Goal: Task Accomplishment & Management: Manage account settings

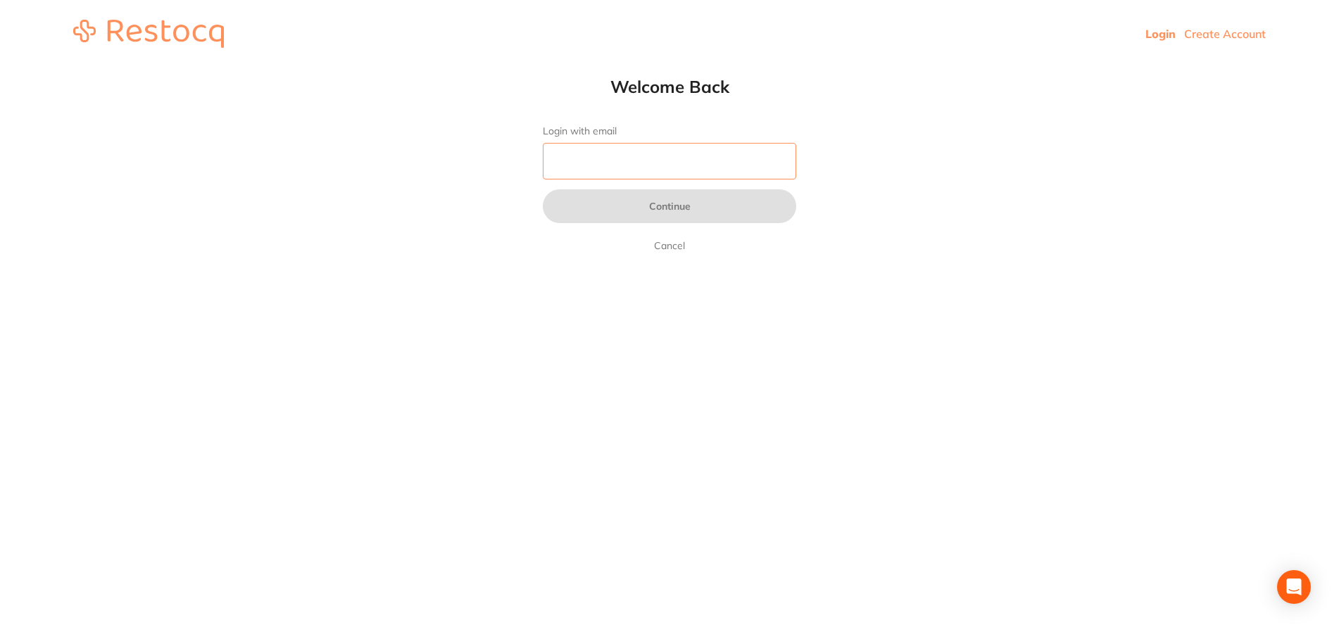
click at [687, 161] on input "Login with email" at bounding box center [670, 161] width 254 height 37
type input "[EMAIL_ADDRESS][DOMAIN_NAME]"
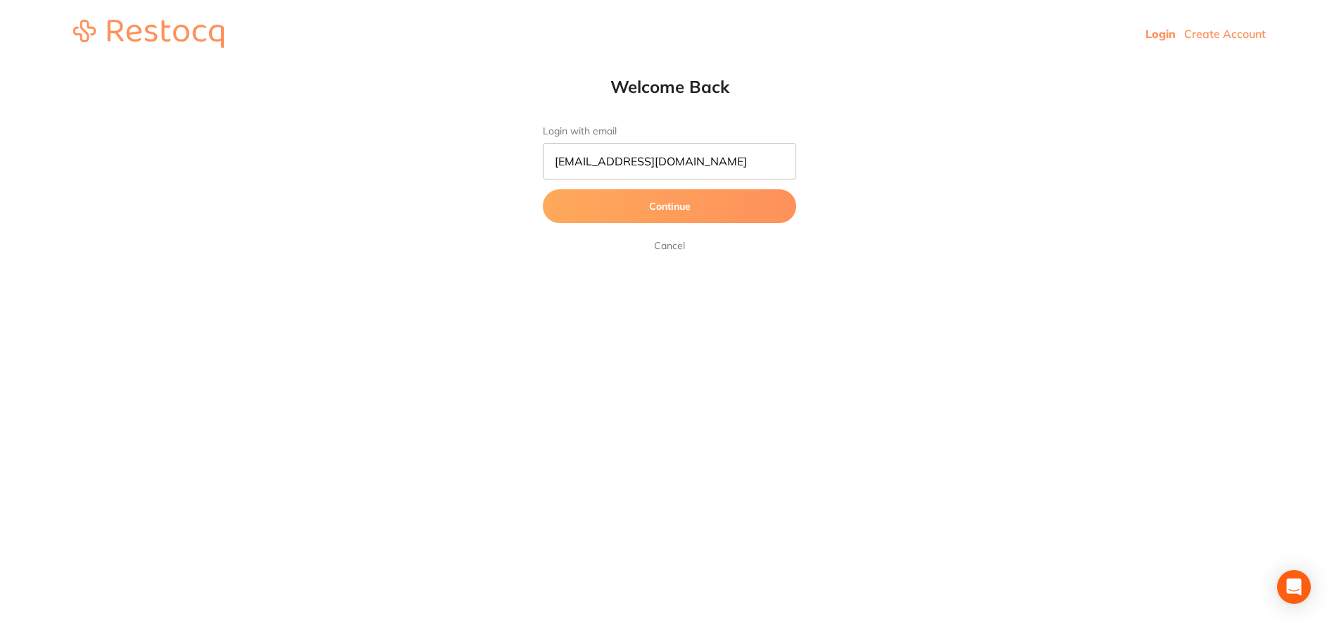
click at [676, 210] on button "Continue" at bounding box center [670, 206] width 254 height 34
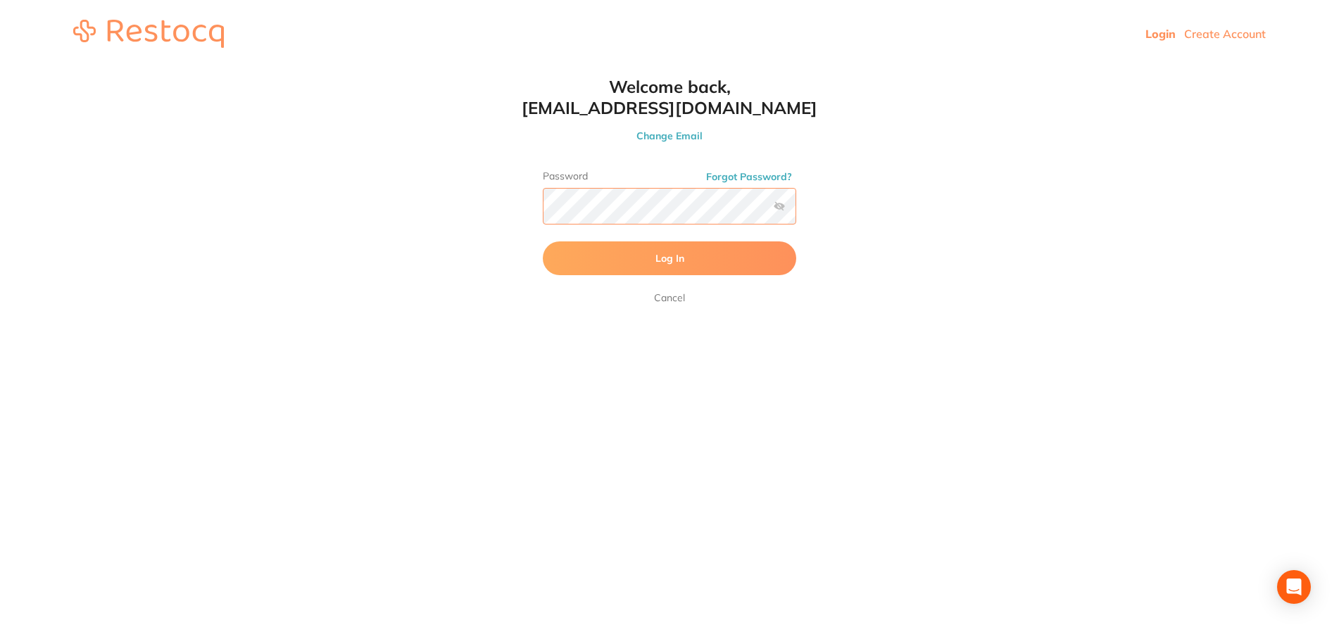
click at [543, 242] on button "Log In" at bounding box center [670, 259] width 254 height 34
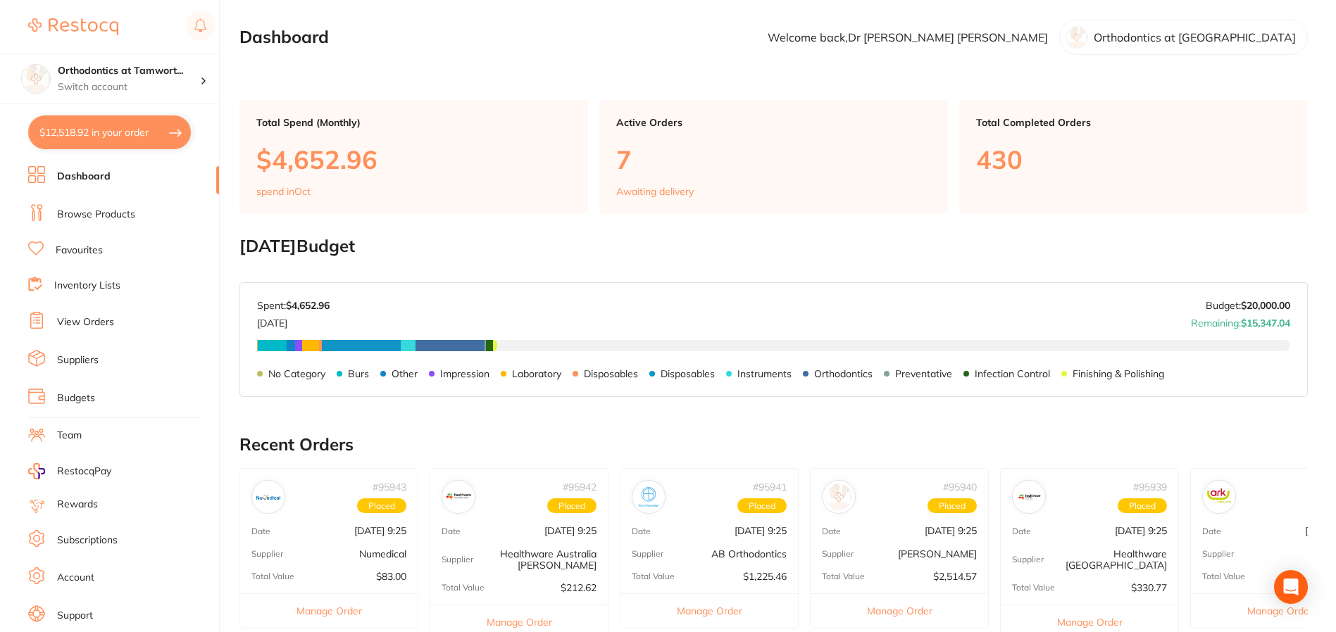
click at [93, 328] on link "View Orders" at bounding box center [85, 322] width 57 height 14
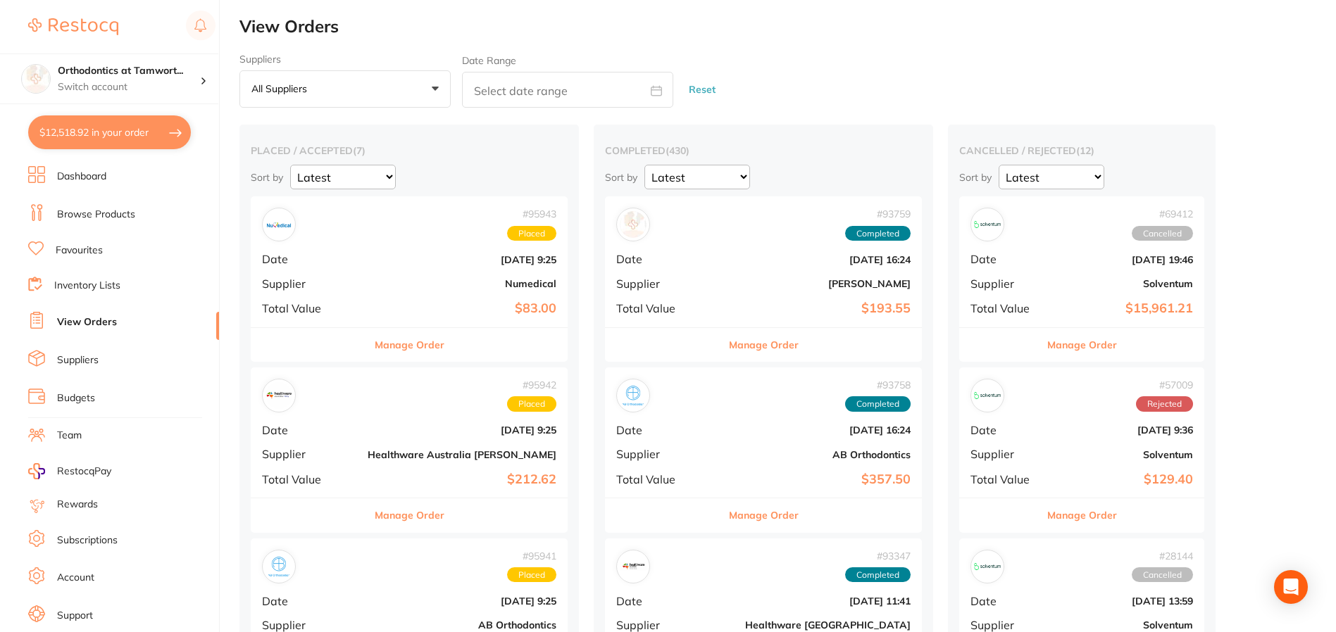
click at [104, 133] on button "$12,518.92 in your order" at bounding box center [109, 132] width 163 height 34
checkbox input "true"
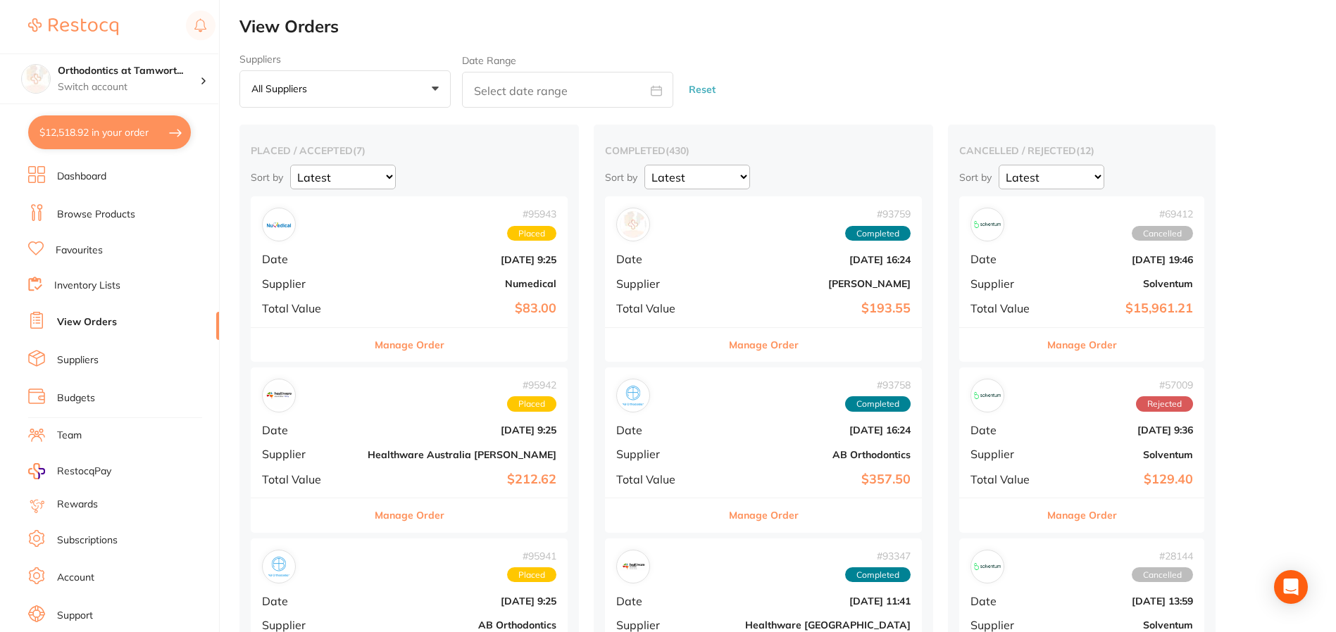
checkbox input "true"
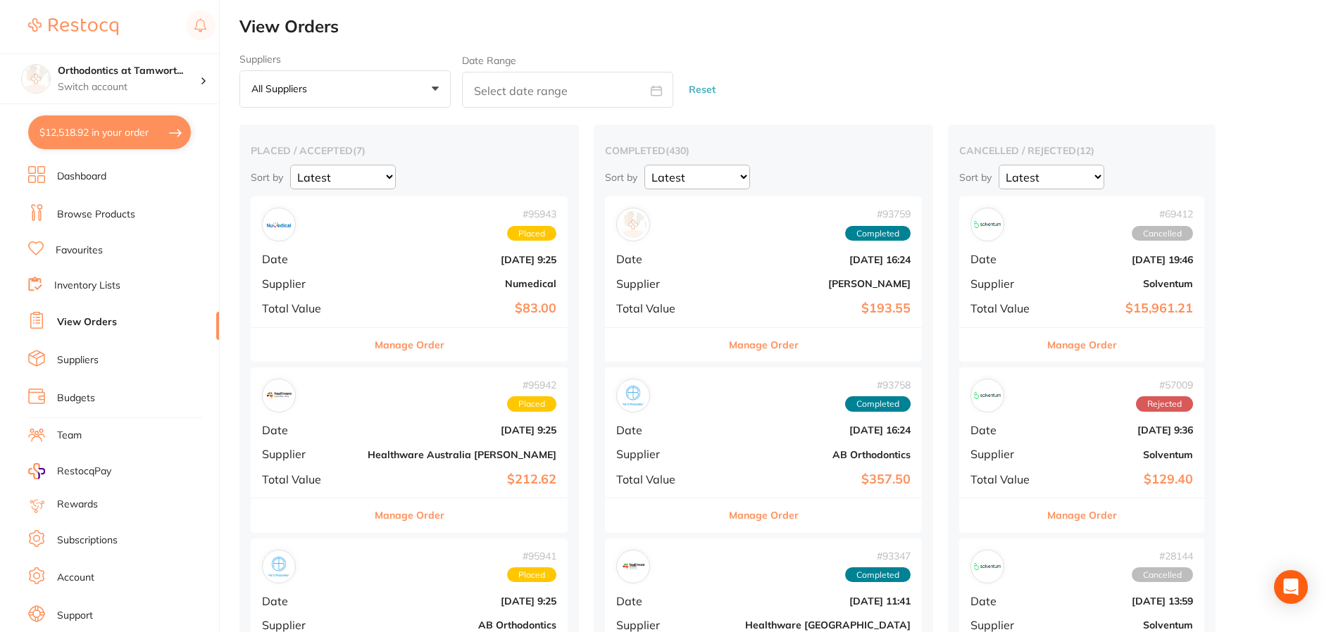
checkbox input "true"
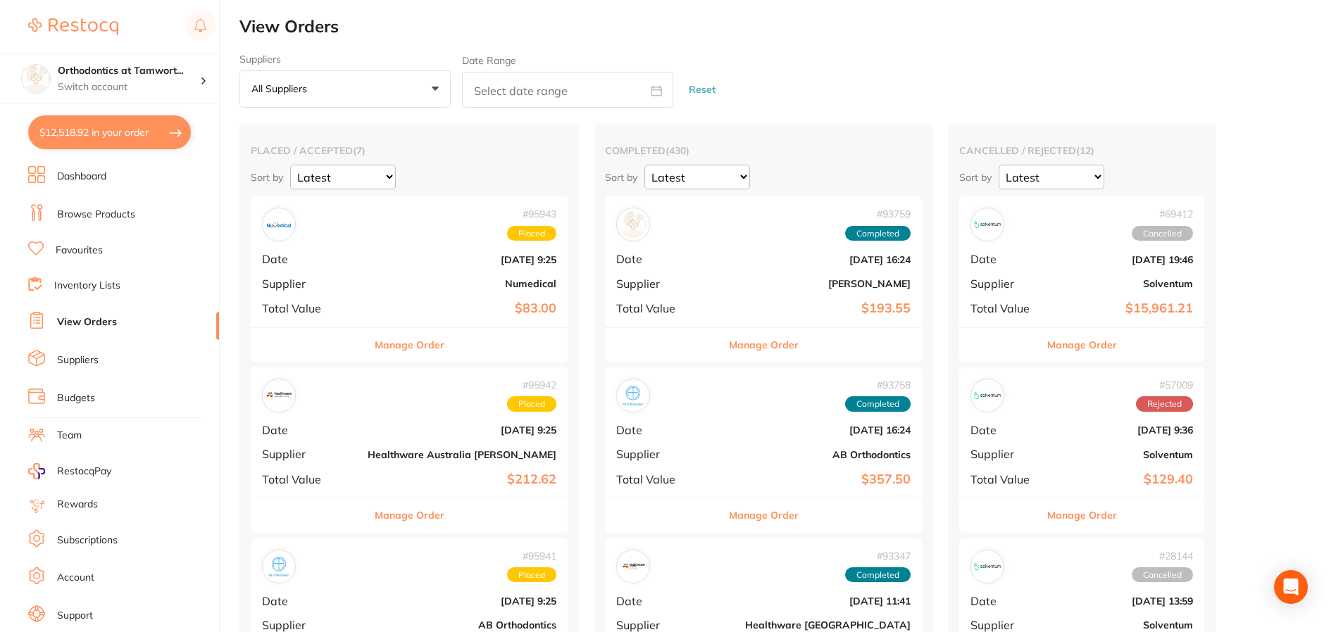
checkbox input "true"
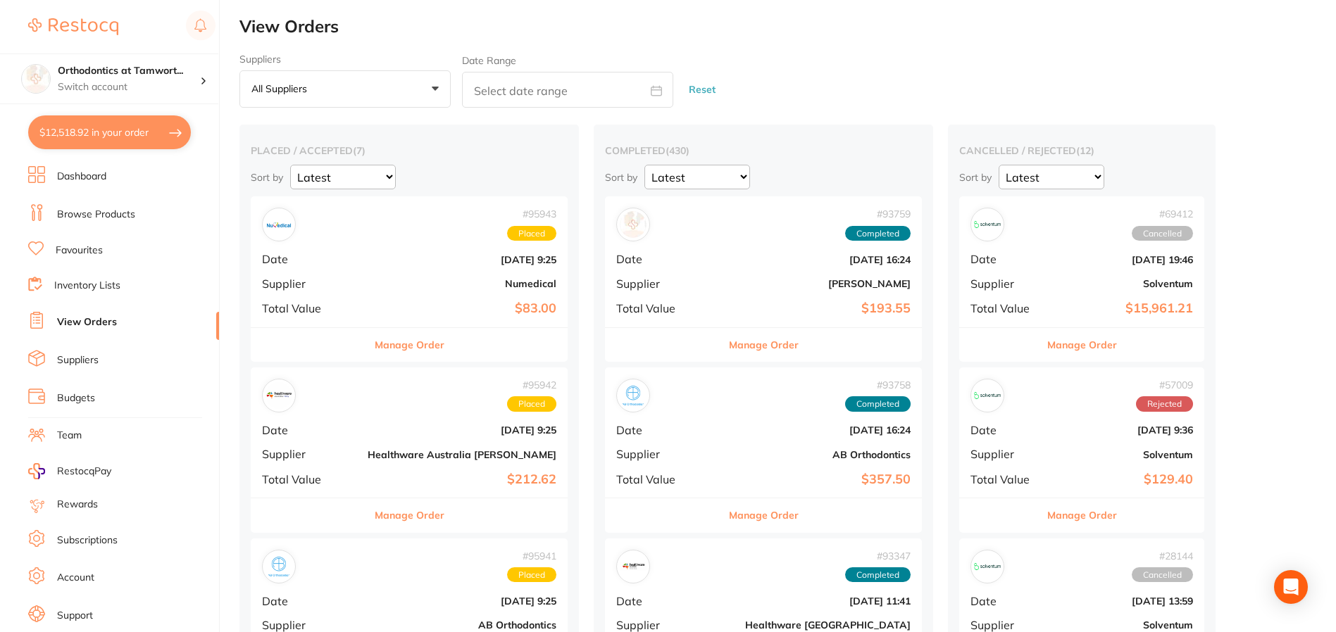
checkbox input "true"
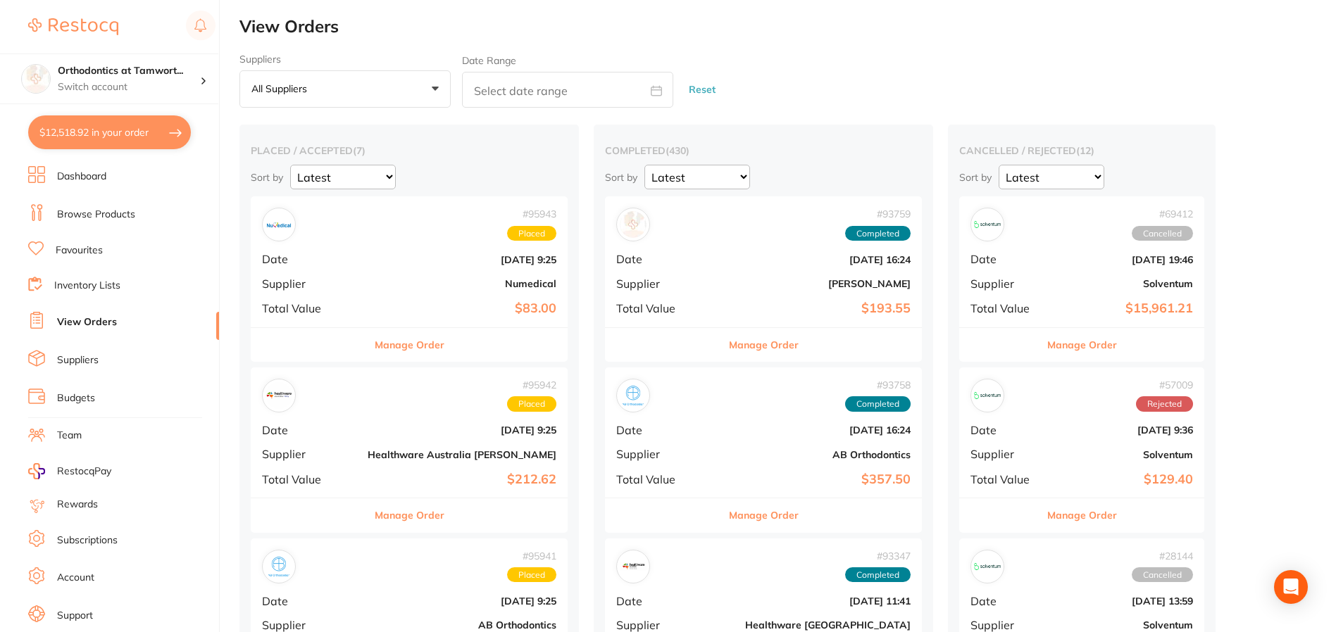
checkbox input "true"
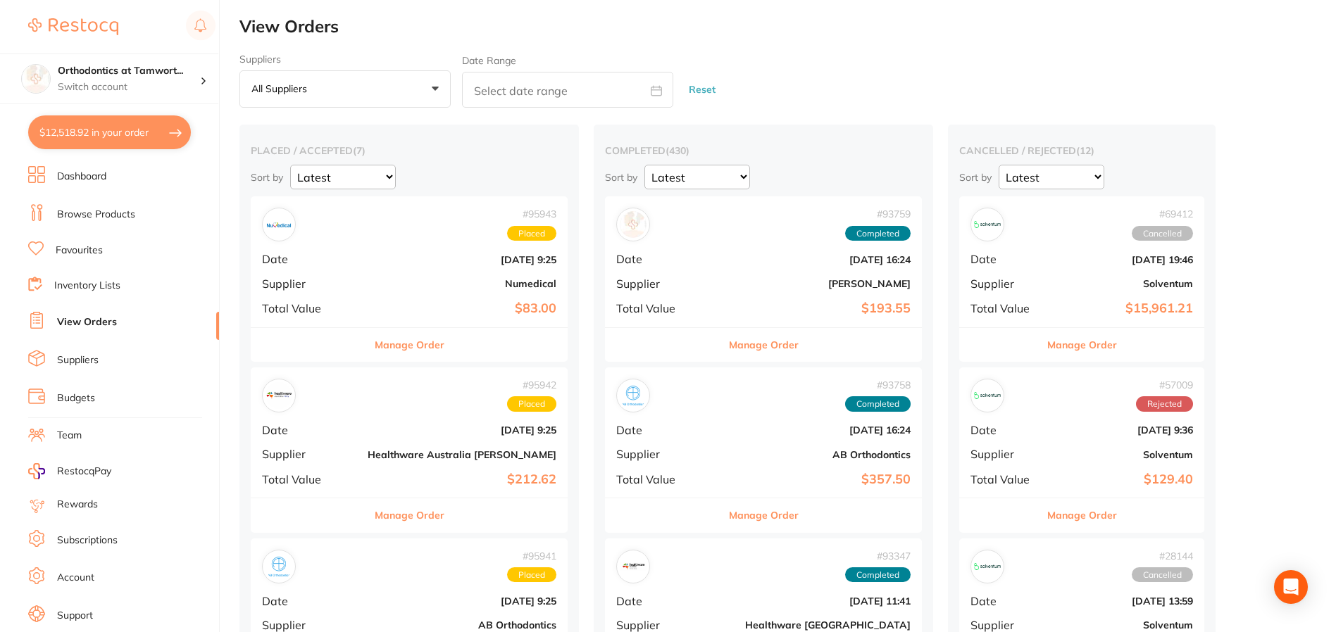
checkbox input "true"
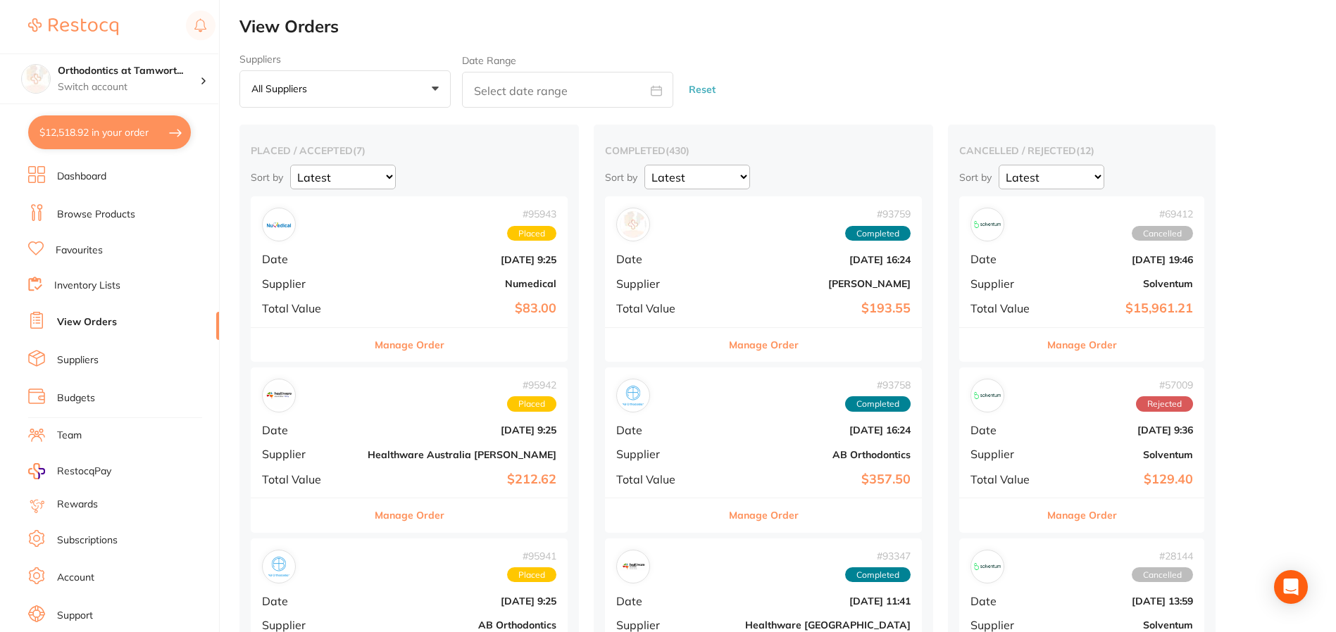
checkbox input "true"
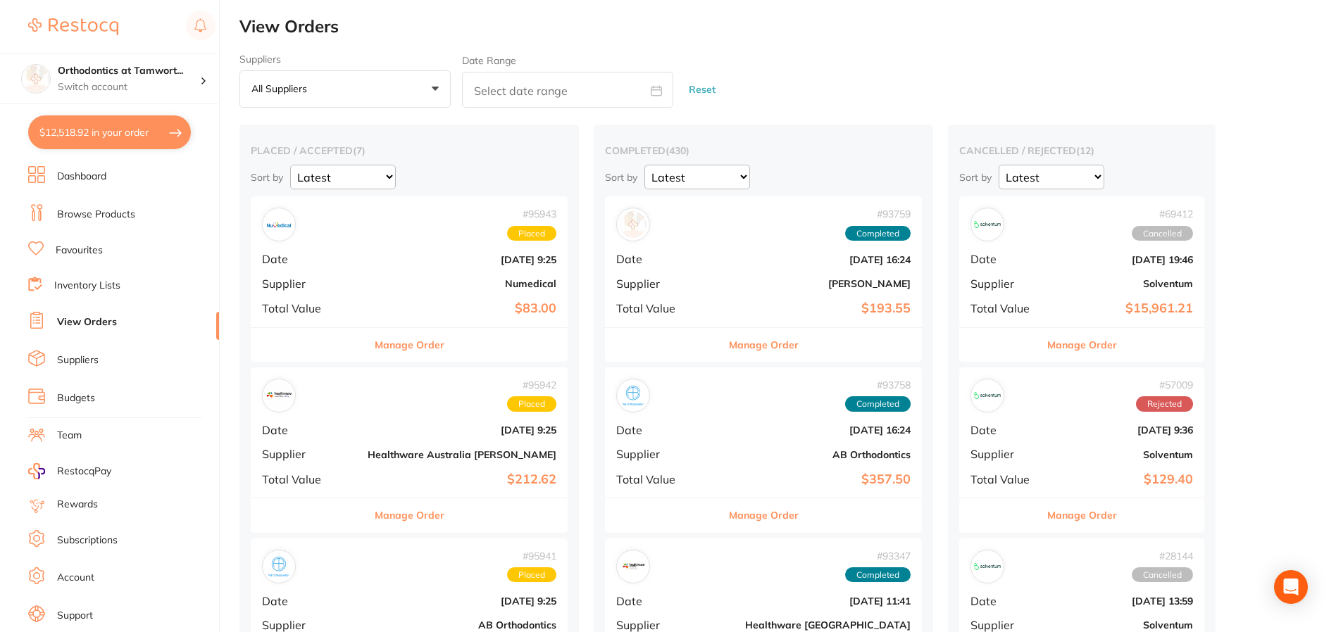
checkbox input "true"
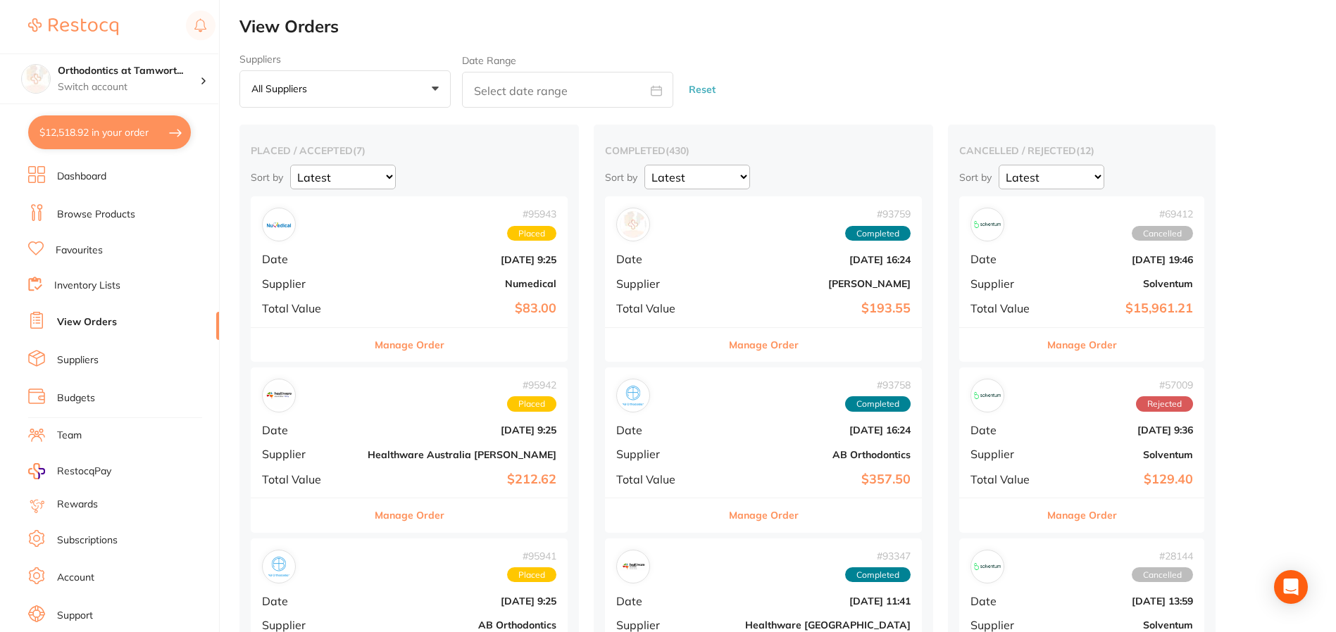
checkbox input "true"
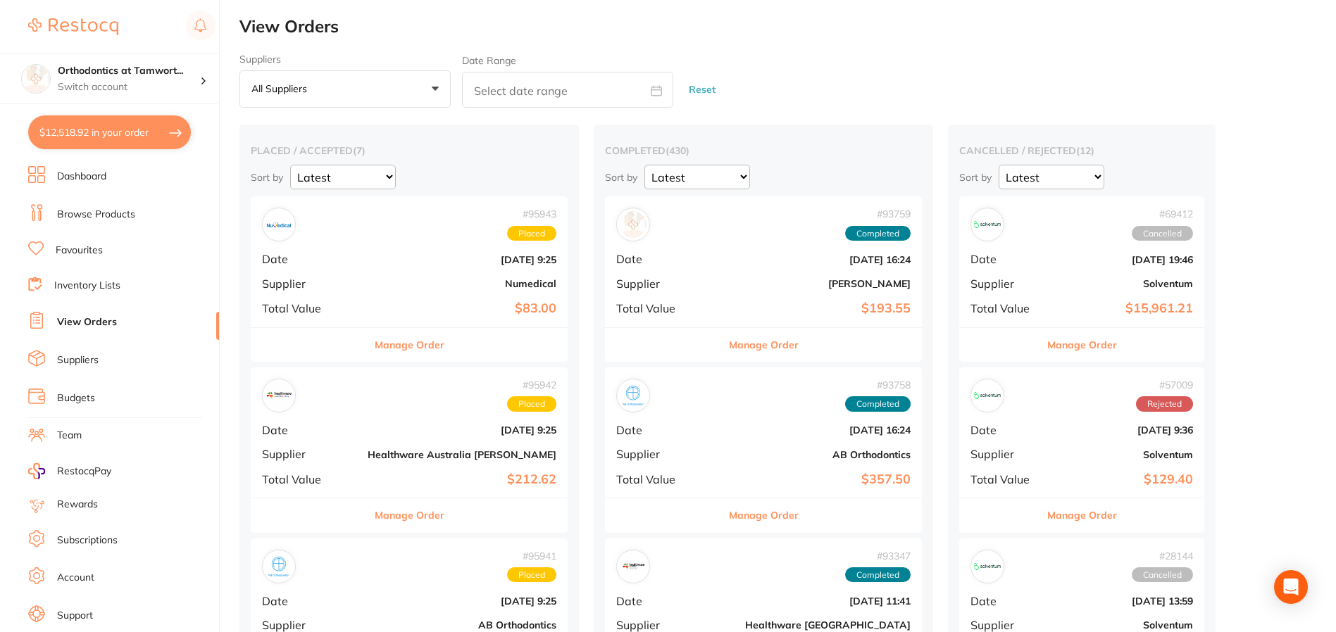
checkbox input "true"
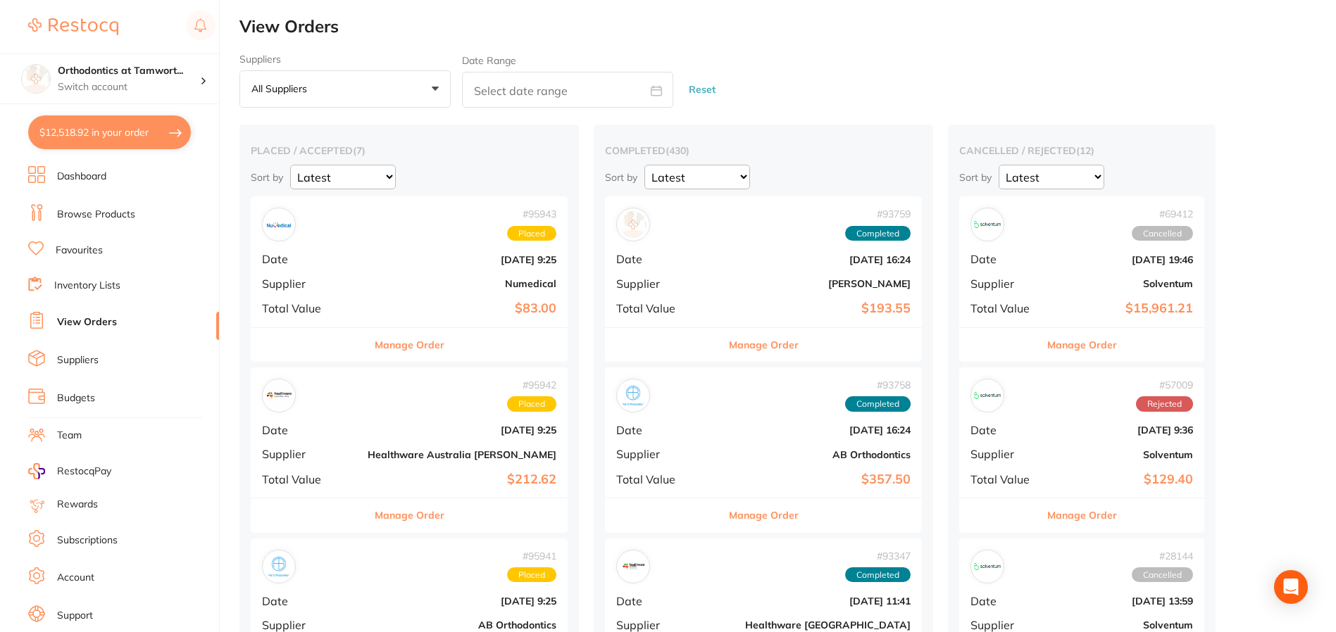
checkbox input "true"
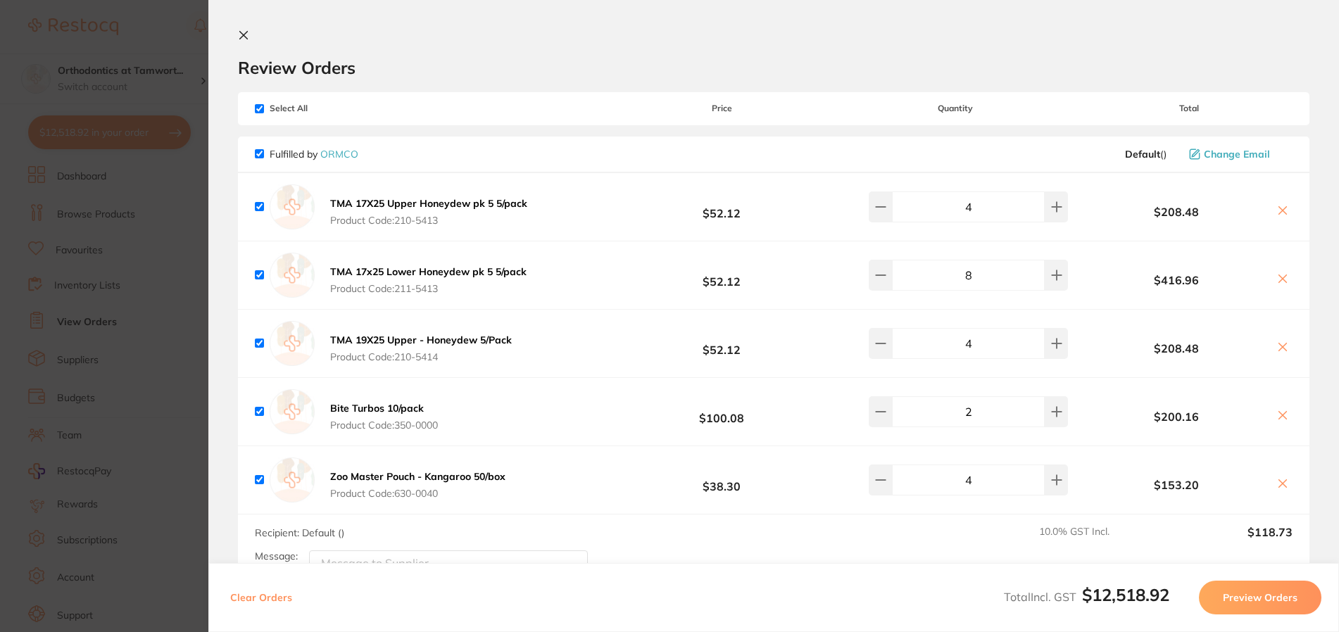
click at [132, 352] on section "Update RRP Set your pre negotiated price for this item. Item Agreed RRP (excl. …" at bounding box center [669, 316] width 1339 height 632
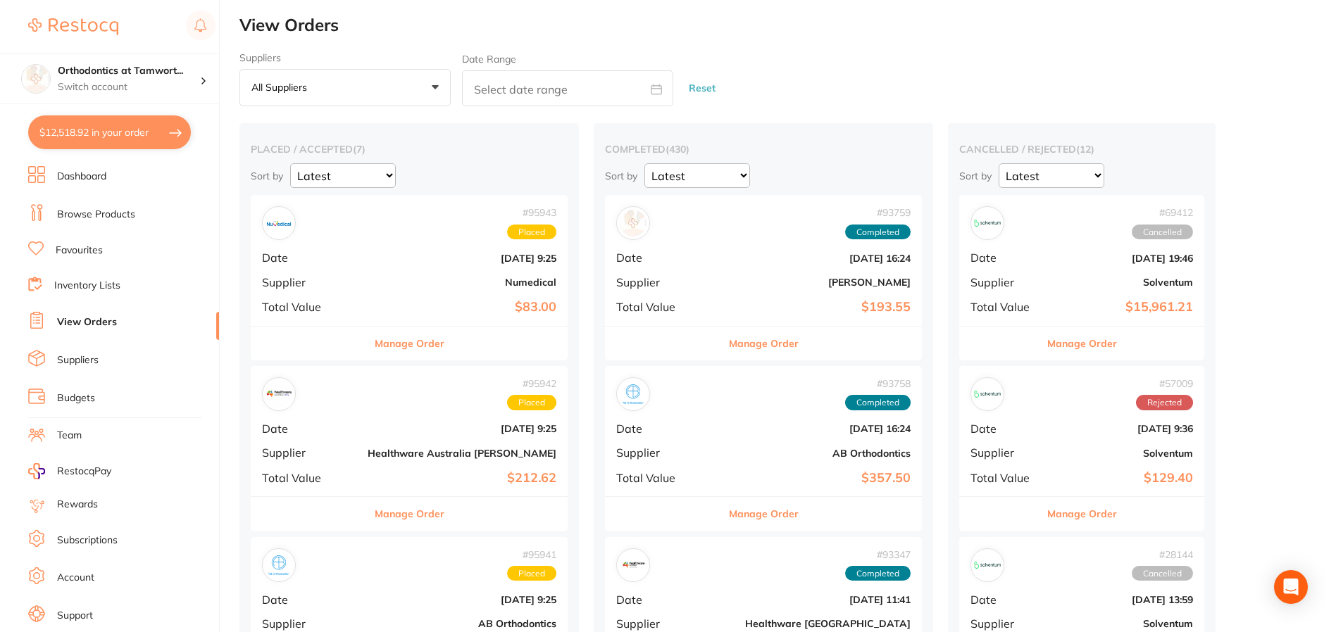
click at [90, 183] on link "Dashboard" at bounding box center [81, 177] width 49 height 14
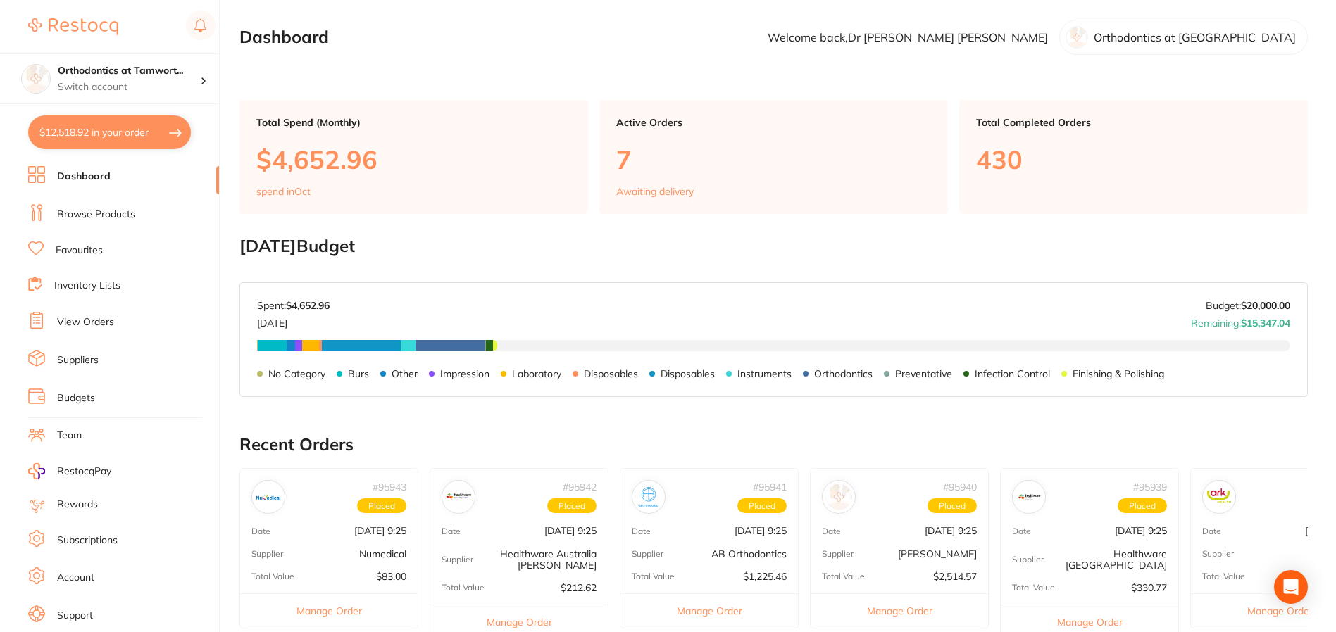
click at [1255, 22] on div "Orthodontics at [GEOGRAPHIC_DATA]" at bounding box center [1183, 37] width 249 height 35
click at [1251, 32] on p "Orthodontics at [GEOGRAPHIC_DATA]" at bounding box center [1195, 37] width 202 height 13
